Goal: Transaction & Acquisition: Obtain resource

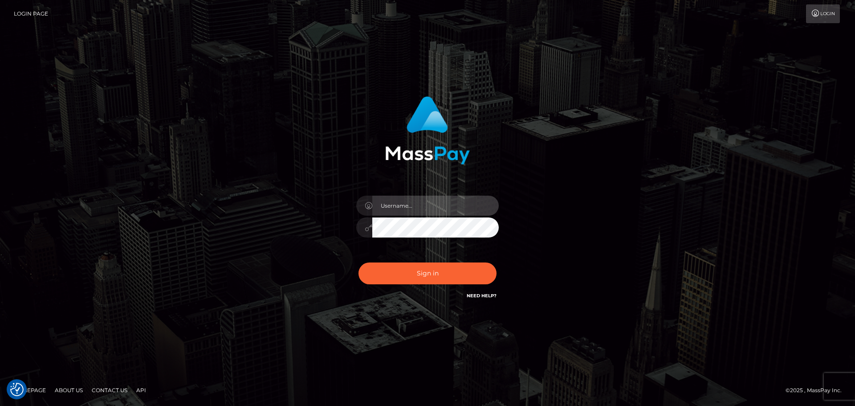
drag, startPoint x: 388, startPoint y: 208, endPoint x: 398, endPoint y: 208, distance: 10.7
click at [388, 208] on input "text" at bounding box center [435, 206] width 127 height 20
type input "Veronica"
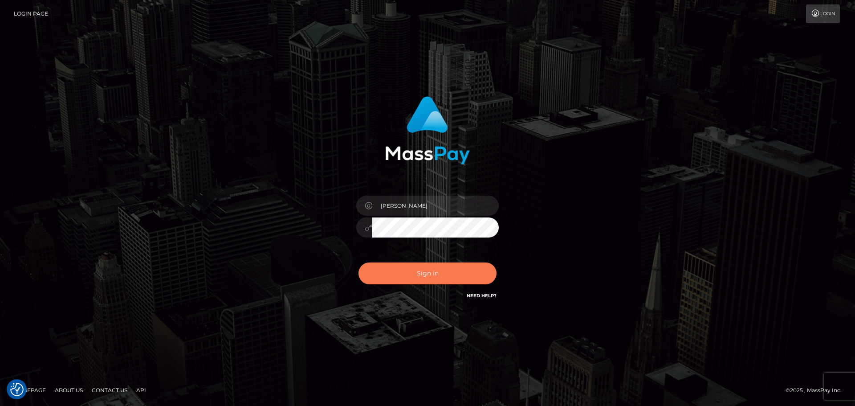
click at [436, 271] on button "Sign in" at bounding box center [428, 273] width 138 height 22
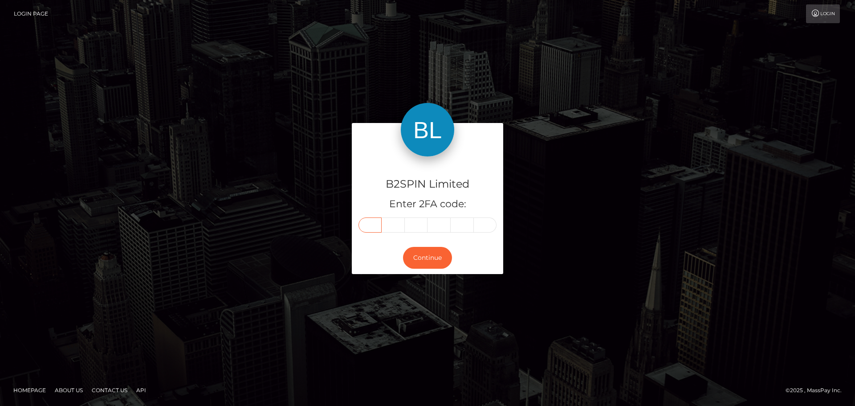
paste input "6"
type input "6"
type input "9"
type input "5"
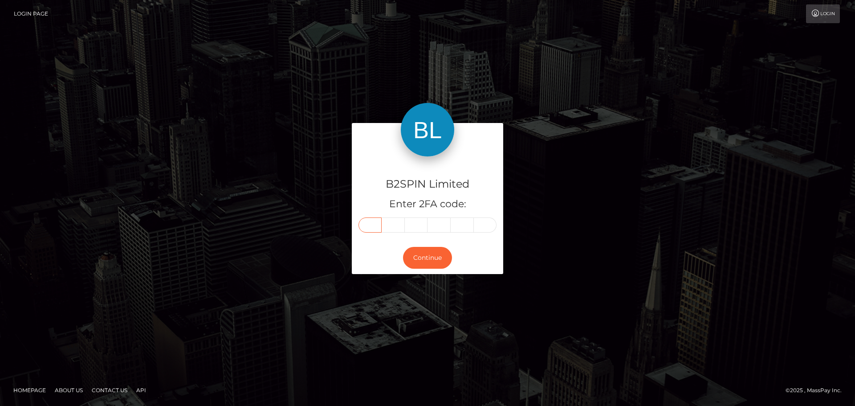
type input "1"
type input "6"
click at [422, 252] on button "Continue" at bounding box center [427, 258] width 49 height 22
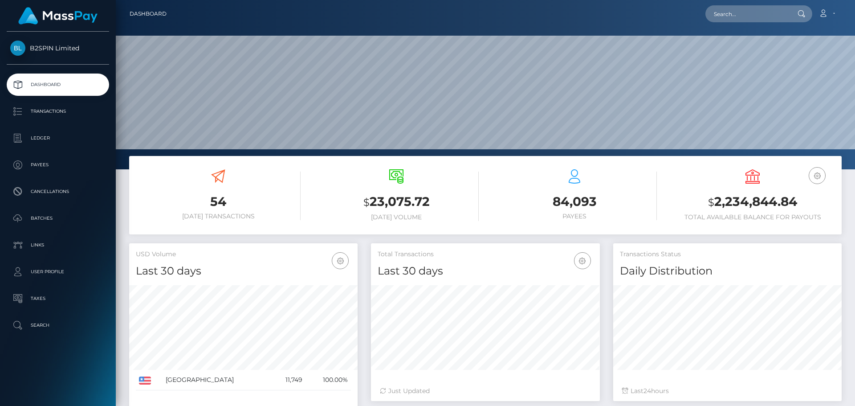
scroll to position [158, 229]
click at [41, 113] on p "Transactions" at bounding box center [57, 111] width 95 height 13
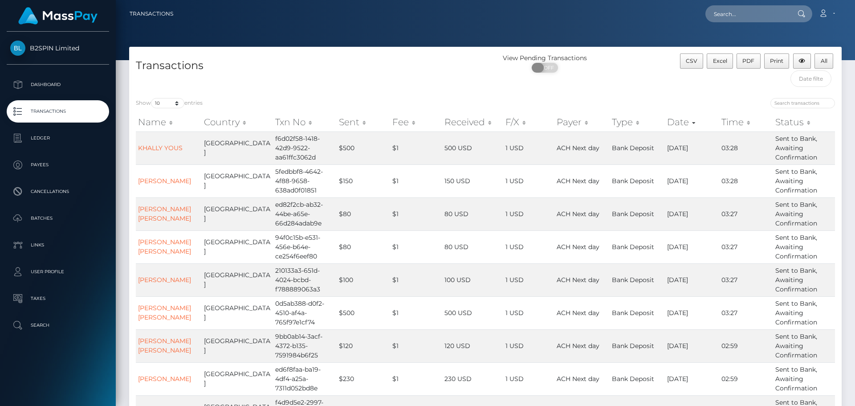
click at [543, 64] on span "OFF" at bounding box center [548, 68] width 22 height 10
checkbox input "true"
click at [177, 105] on select "10 25 50 100 250 500 1,000 3,500" at bounding box center [167, 103] width 33 height 10
select select "3500"
click at [152, 98] on select "10 25 50 100 250 500 1,000 3,500" at bounding box center [167, 103] width 33 height 10
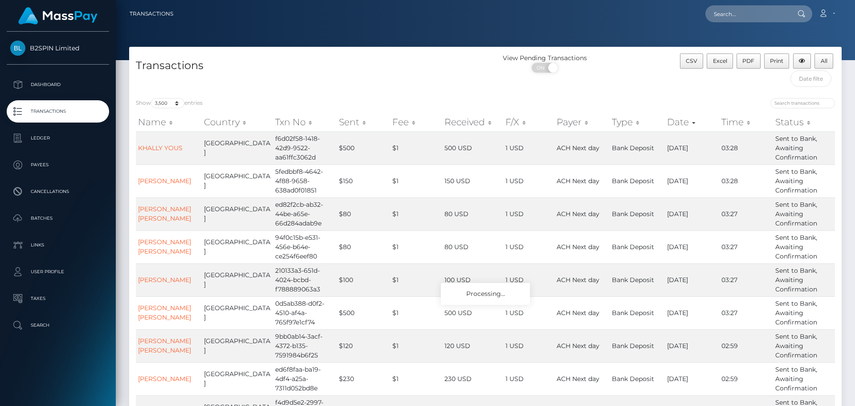
click at [321, 86] on div "Transactions" at bounding box center [307, 72] width 356 height 38
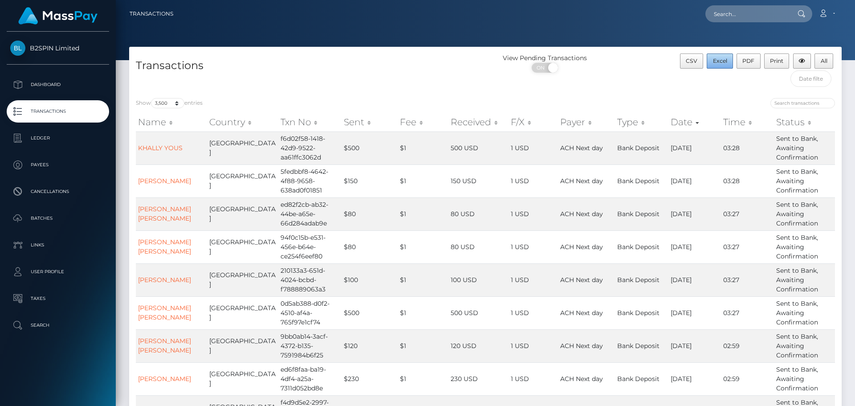
click at [723, 64] on span "Excel" at bounding box center [720, 60] width 14 height 7
